Goal: Information Seeking & Learning: Understand process/instructions

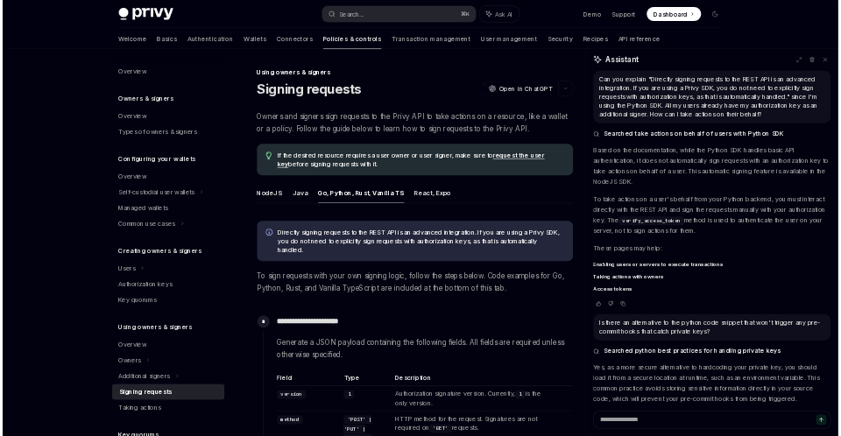
scroll to position [2456, 0]
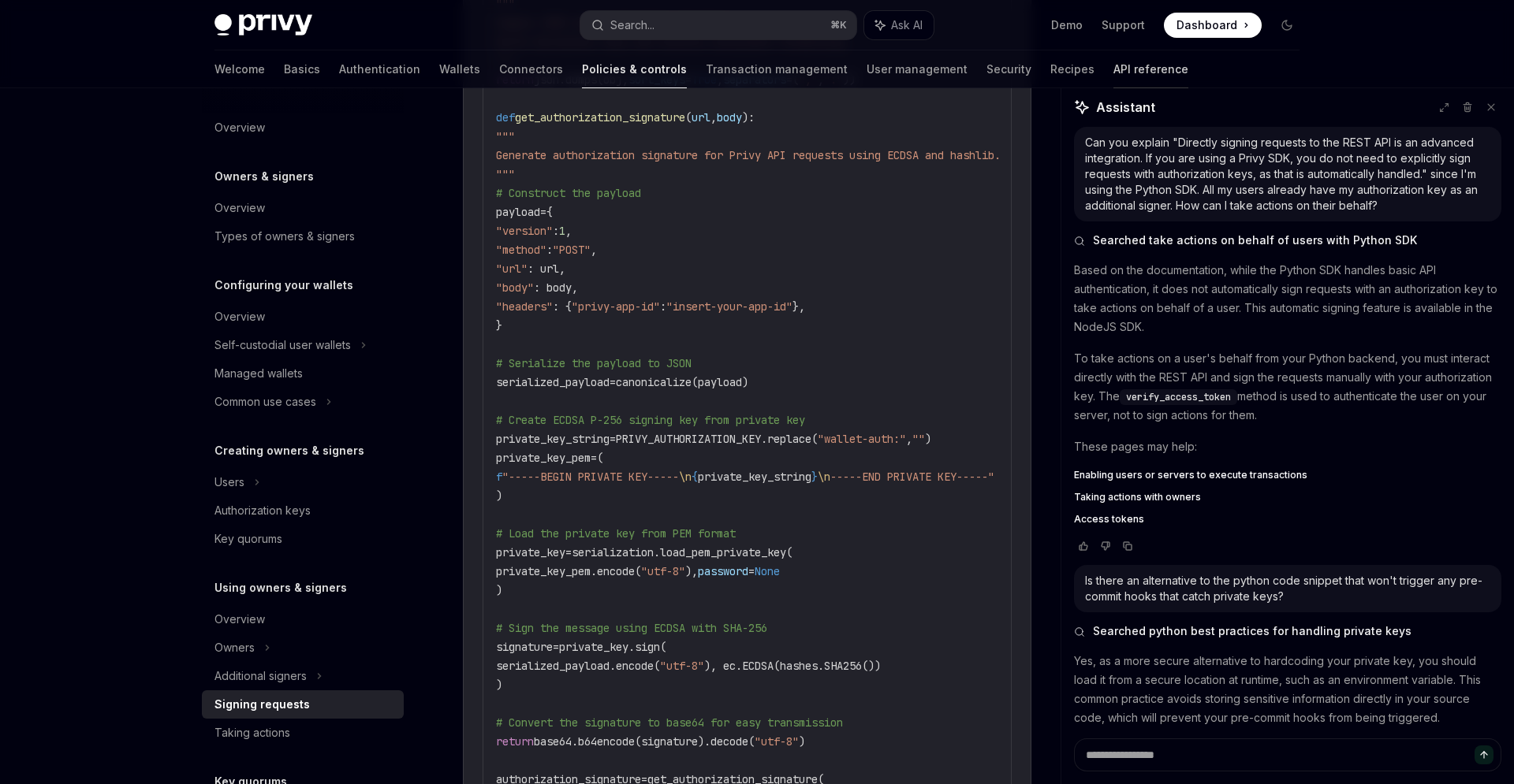
type textarea "*"
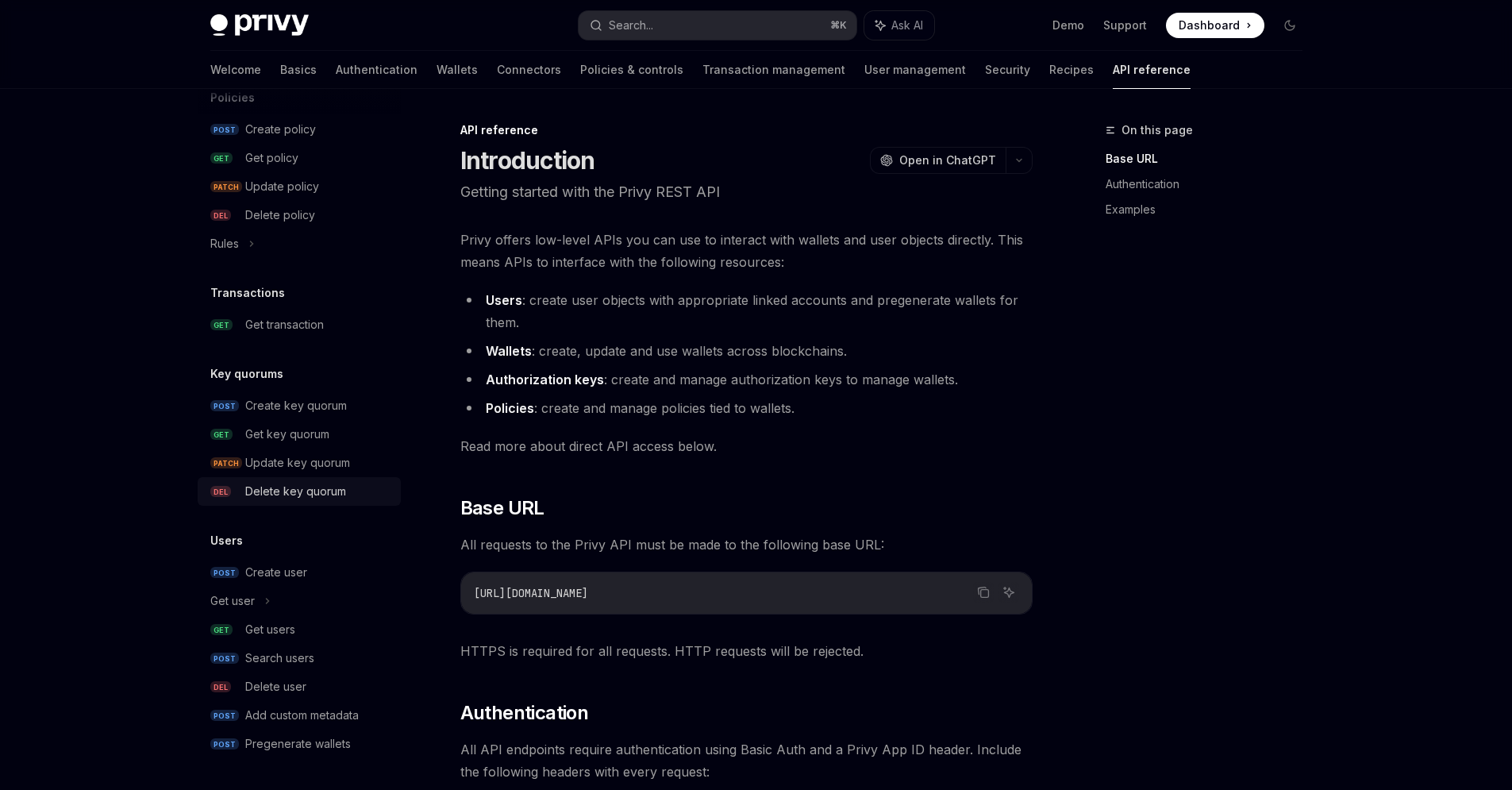
scroll to position [241, 0]
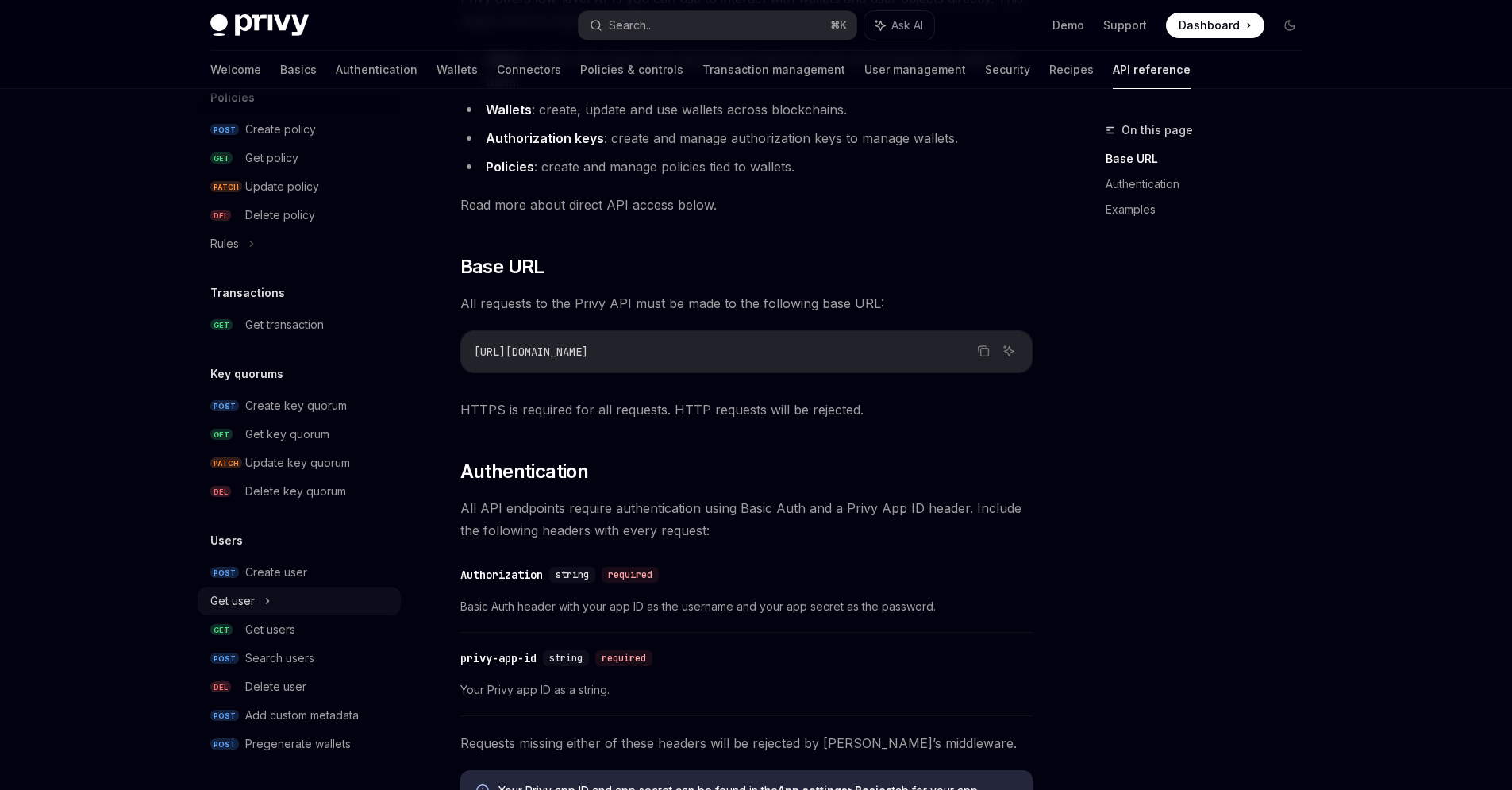
click at [246, 595] on div "Get user" at bounding box center [232, 600] width 44 height 19
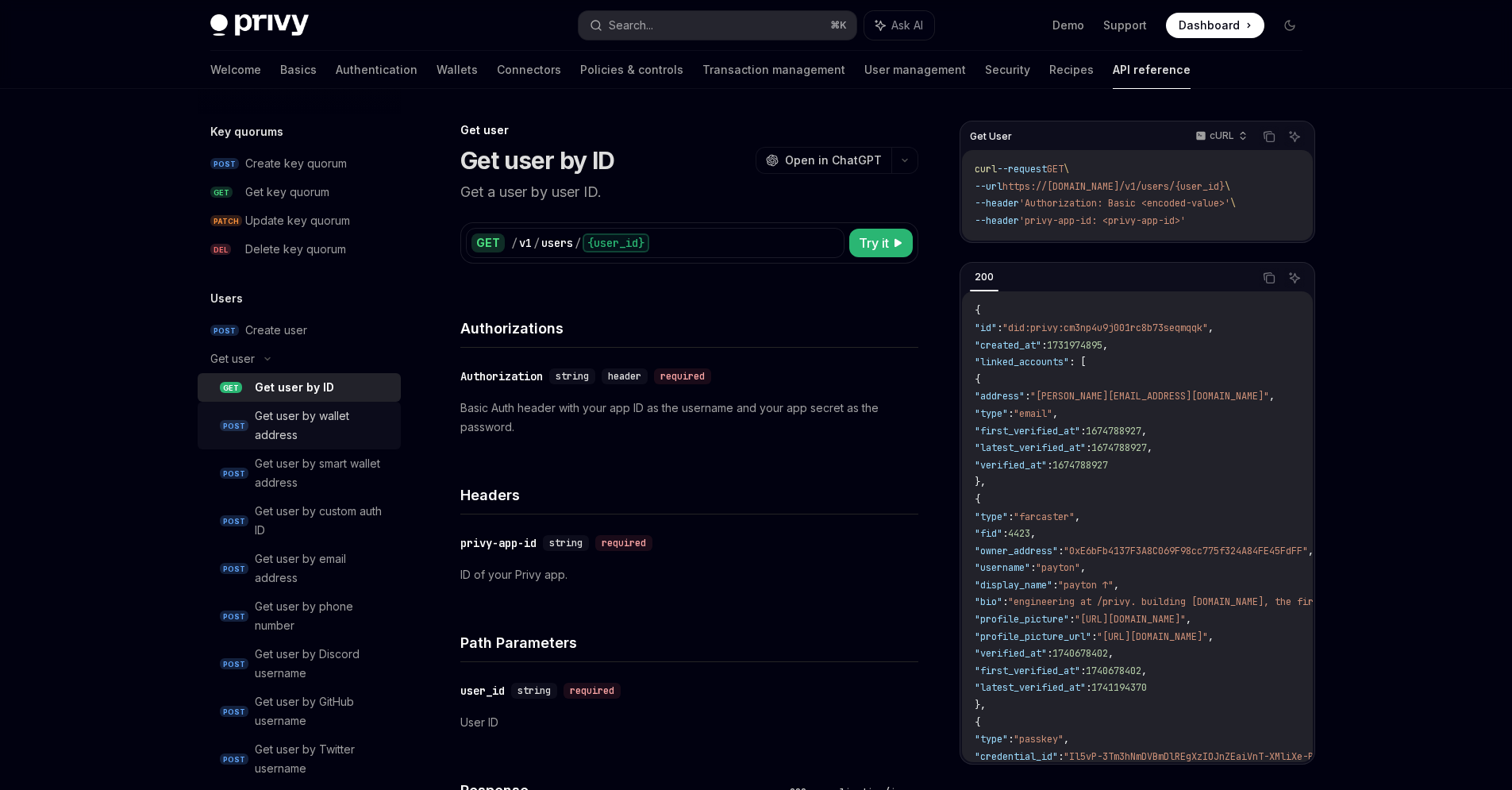
scroll to position [1213, 0]
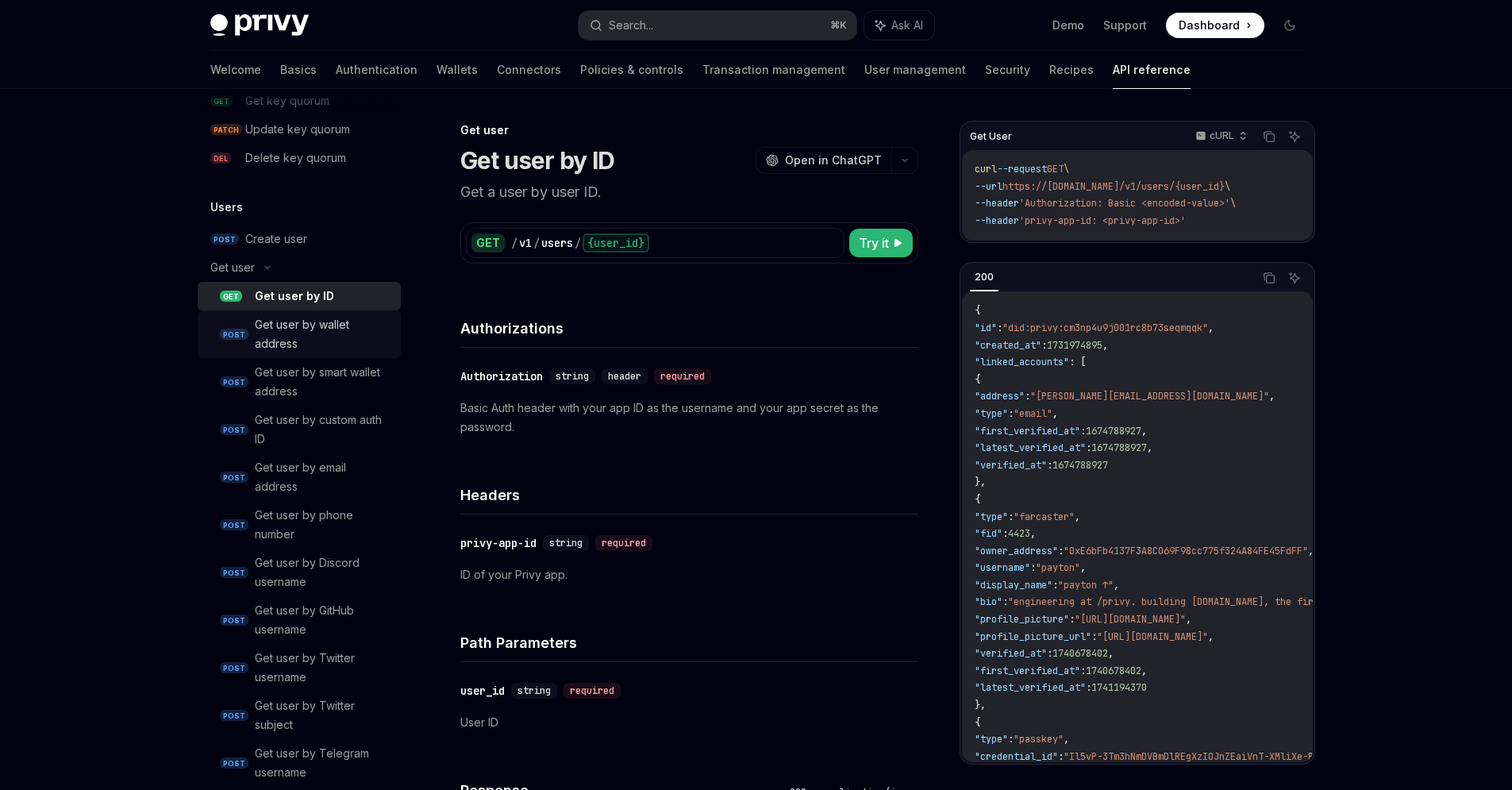
click at [282, 325] on div "Get user by wallet address" at bounding box center [323, 335] width 137 height 38
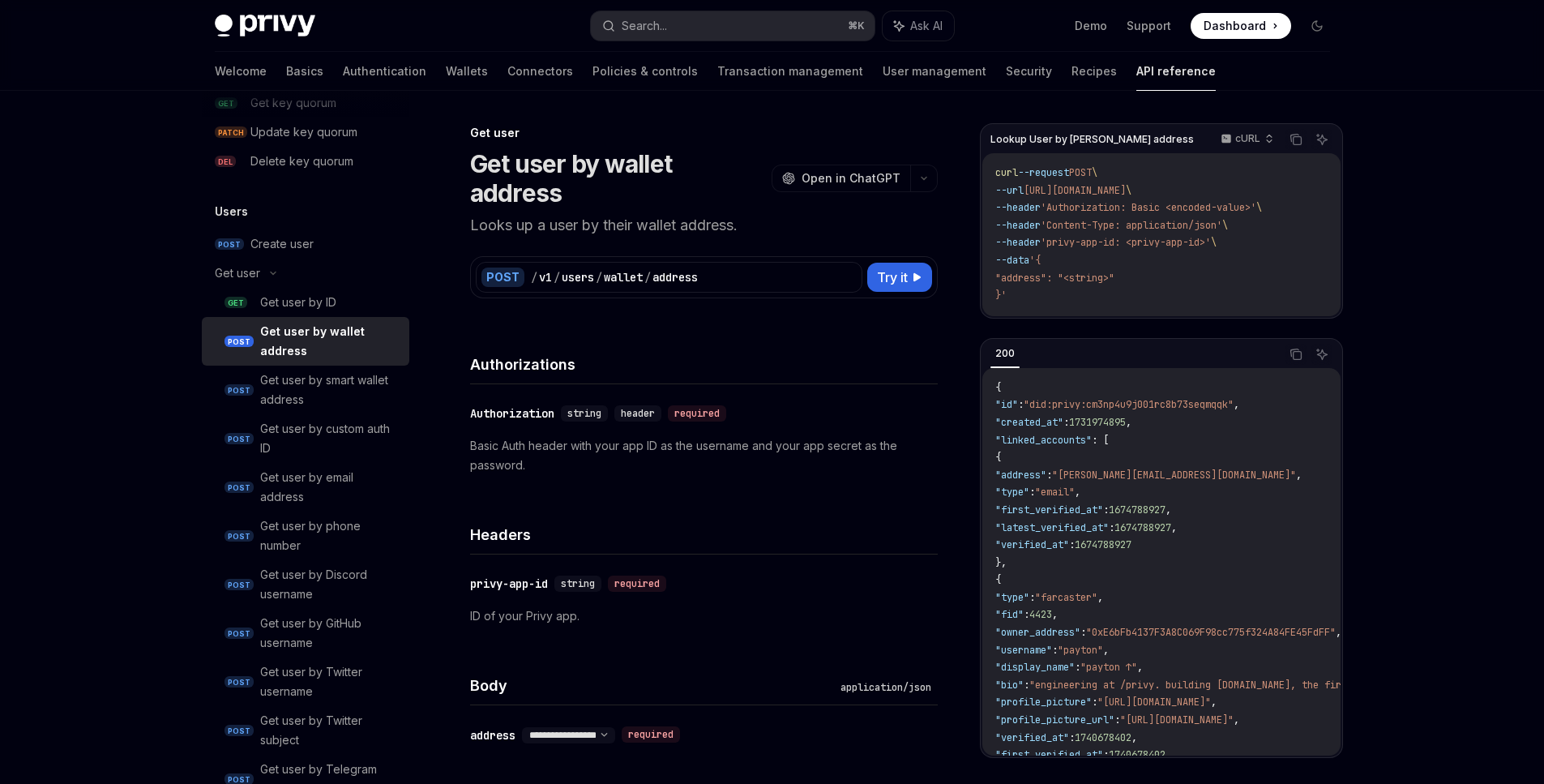
type textarea "*"
